Goal: Find specific page/section: Find specific page/section

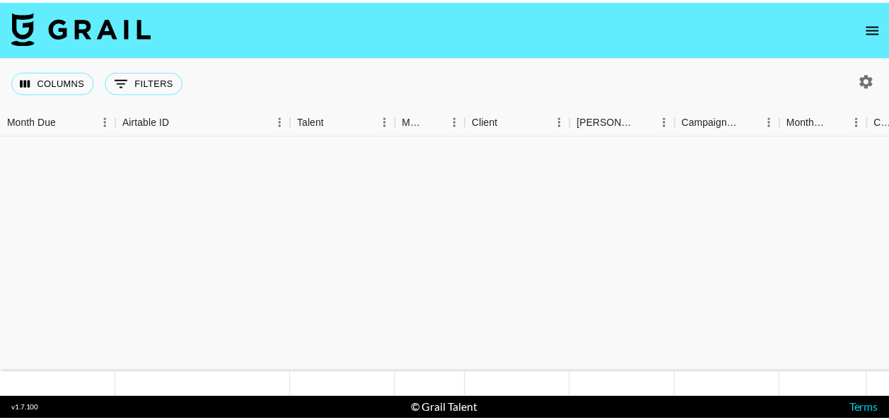
scroll to position [1161, 0]
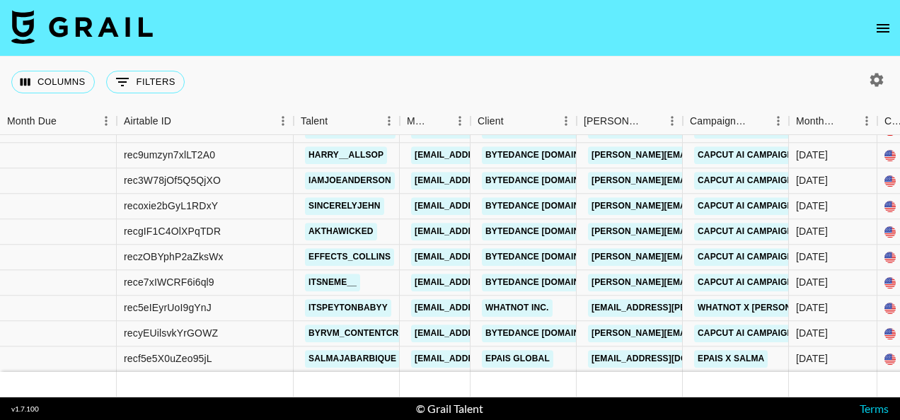
click at [893, 34] on button "open drawer" at bounding box center [883, 28] width 28 height 28
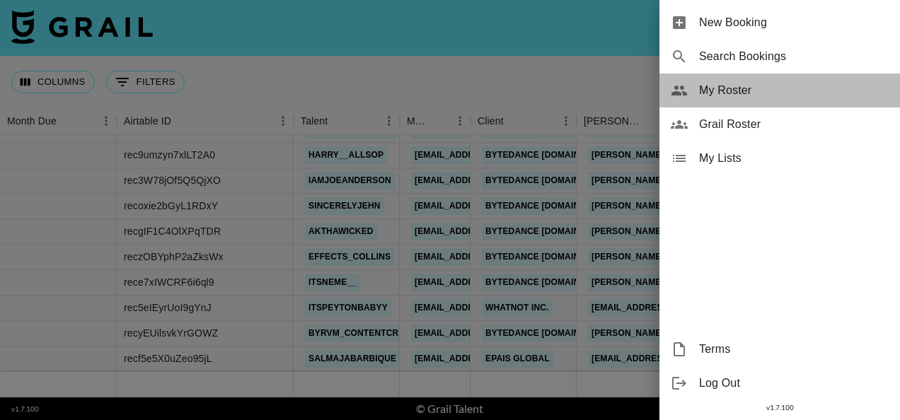
click at [755, 95] on span "My Roster" at bounding box center [794, 90] width 190 height 17
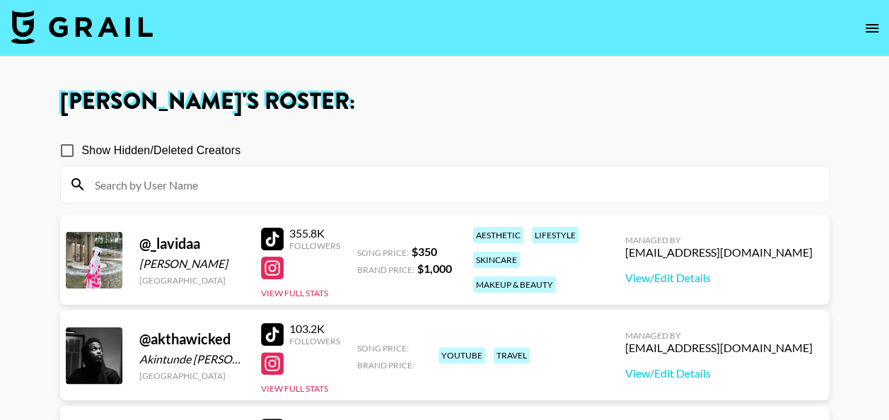
click at [446, 187] on input at bounding box center [453, 184] width 734 height 23
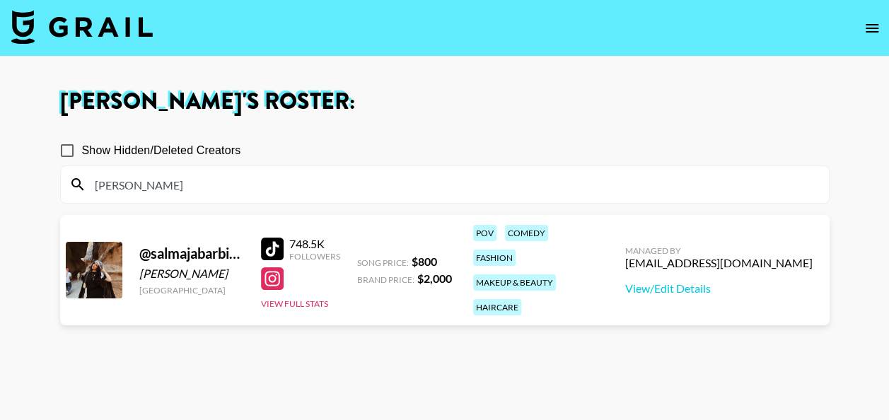
click at [449, 359] on section "Show Hidden/Deleted Creators [PERSON_NAME] @ salmajabarbique [PERSON_NAME] [GEO…" at bounding box center [445, 277] width 770 height 307
drag, startPoint x: 314, startPoint y: 182, endPoint x: 153, endPoint y: 179, distance: 161.3
click at [153, 179] on input "[PERSON_NAME]" at bounding box center [453, 184] width 734 height 23
drag, startPoint x: 153, startPoint y: 179, endPoint x: 103, endPoint y: 178, distance: 49.5
click at [103, 178] on input "[PERSON_NAME]" at bounding box center [453, 184] width 734 height 23
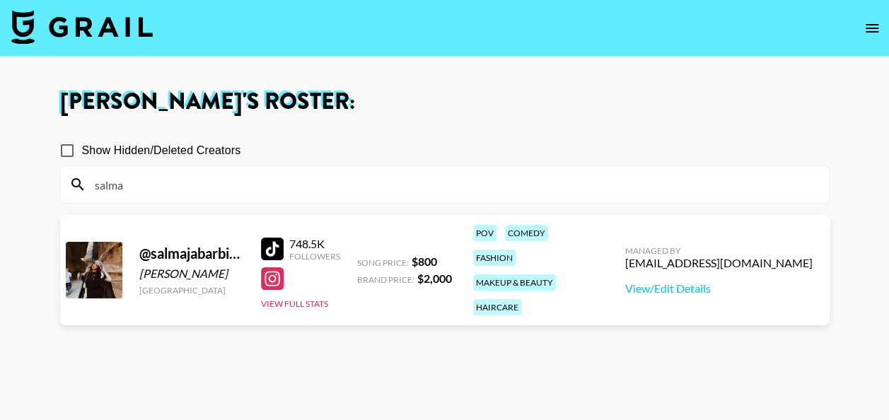
click at [423, 395] on section "Show Hidden/Deleted Creators salma @ salmajabarbique [PERSON_NAME] [GEOGRAPHIC_…" at bounding box center [445, 277] width 770 height 307
click at [197, 178] on input "salma" at bounding box center [453, 184] width 734 height 23
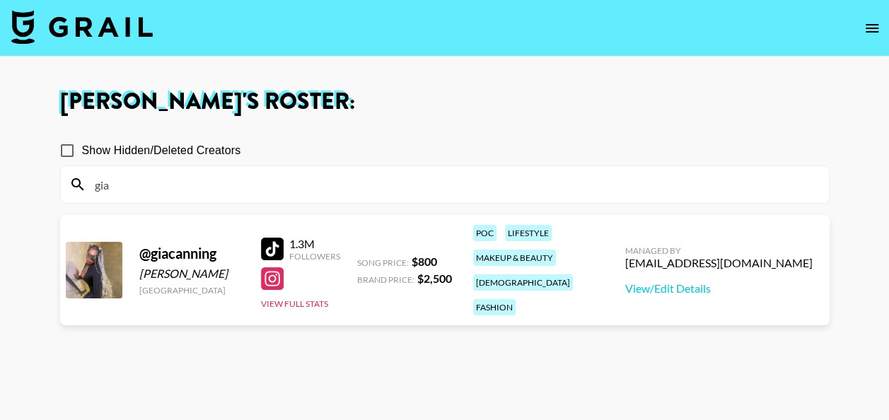
click at [373, 365] on section "Show Hidden/Deleted Creators gia @ giacanning [PERSON_NAME] [GEOGRAPHIC_DATA] 1…" at bounding box center [445, 277] width 770 height 307
click at [312, 182] on input "gia" at bounding box center [453, 184] width 734 height 23
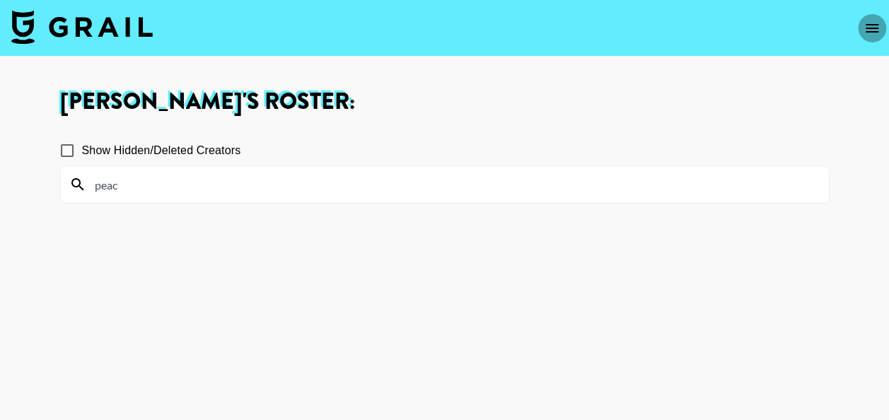
click at [864, 24] on icon "open drawer" at bounding box center [872, 28] width 17 height 17
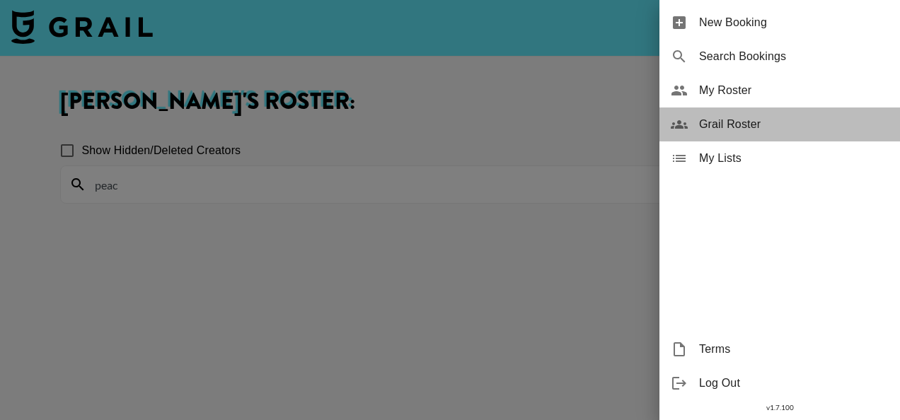
click at [715, 124] on span "Grail Roster" at bounding box center [794, 124] width 190 height 17
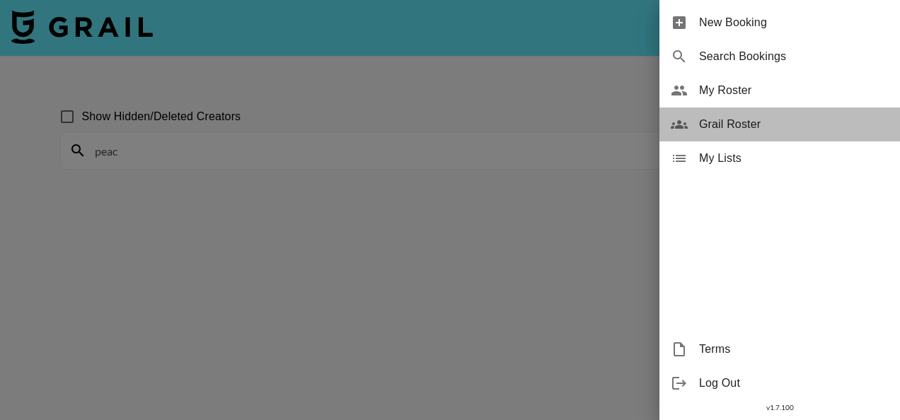
click at [678, 124] on icon at bounding box center [679, 124] width 17 height 17
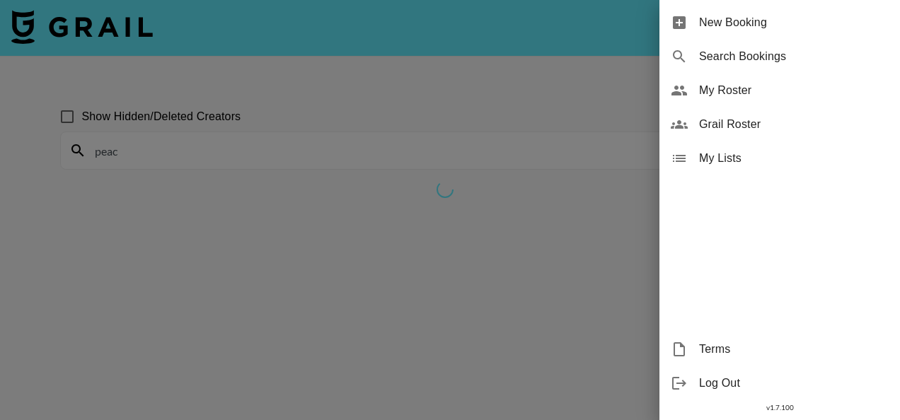
click at [218, 249] on div at bounding box center [450, 210] width 900 height 420
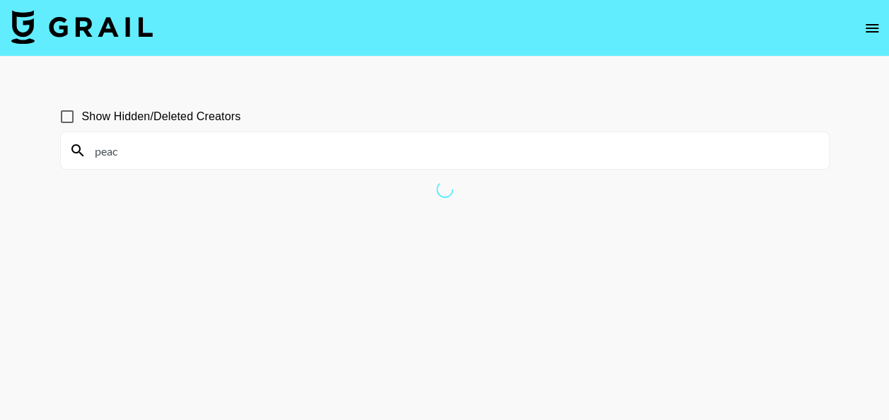
click at [862, 30] on button "open drawer" at bounding box center [872, 28] width 28 height 28
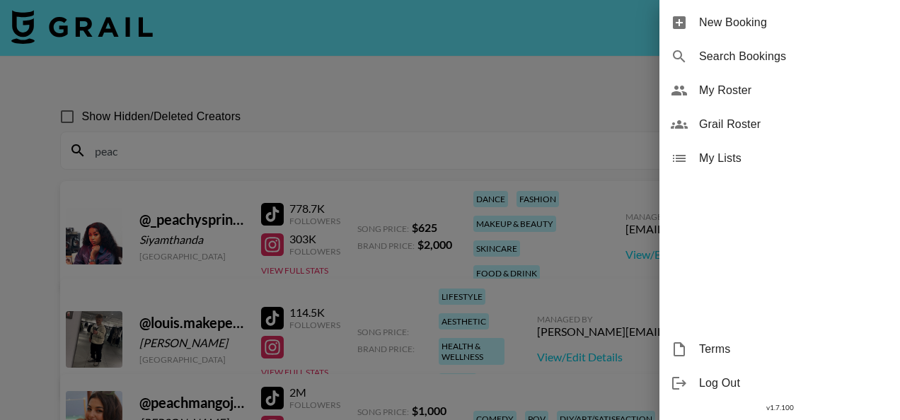
click at [354, 129] on div at bounding box center [450, 210] width 900 height 420
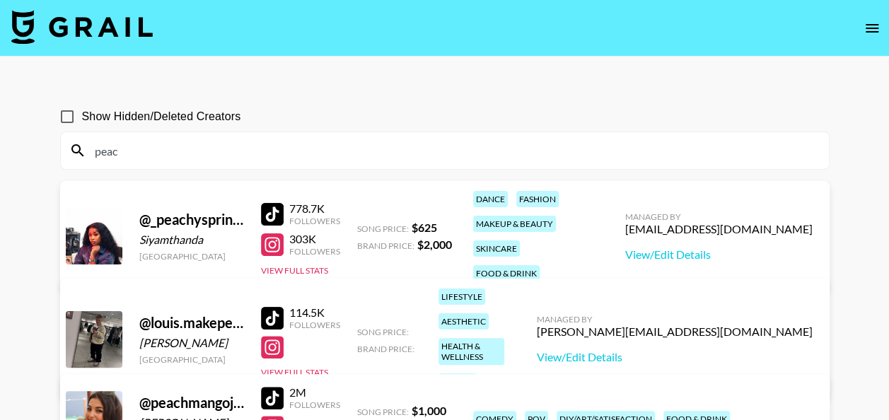
click at [277, 154] on input "peac" at bounding box center [453, 150] width 734 height 23
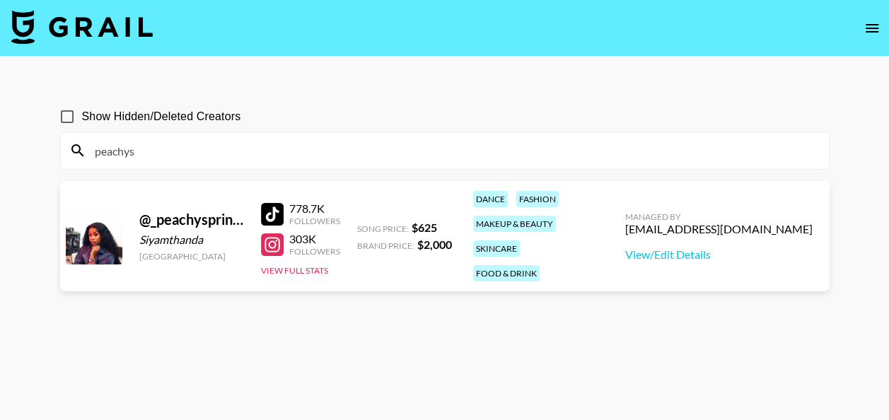
type input "peachys"
